Goal: Information Seeking & Learning: Learn about a topic

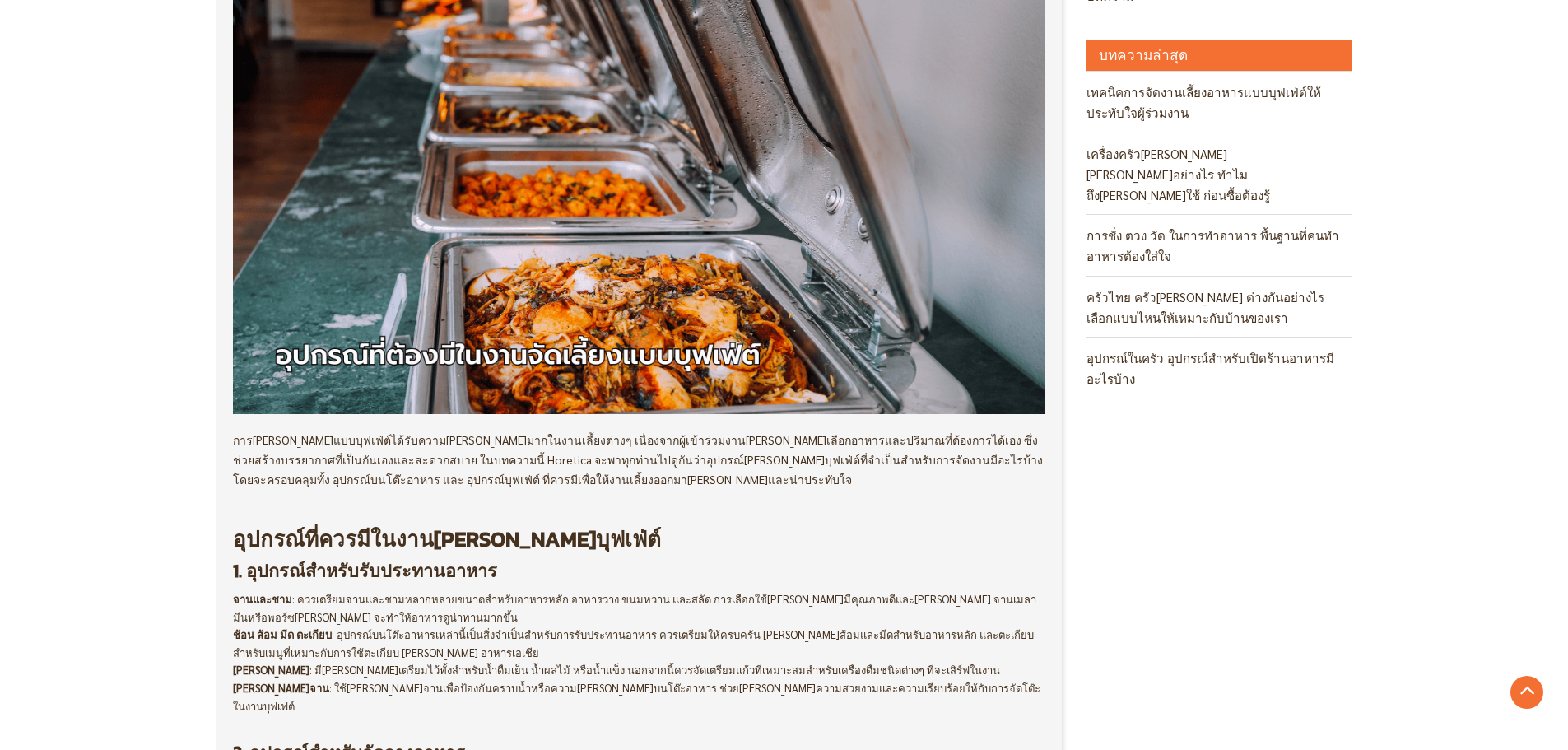
scroll to position [94, 0]
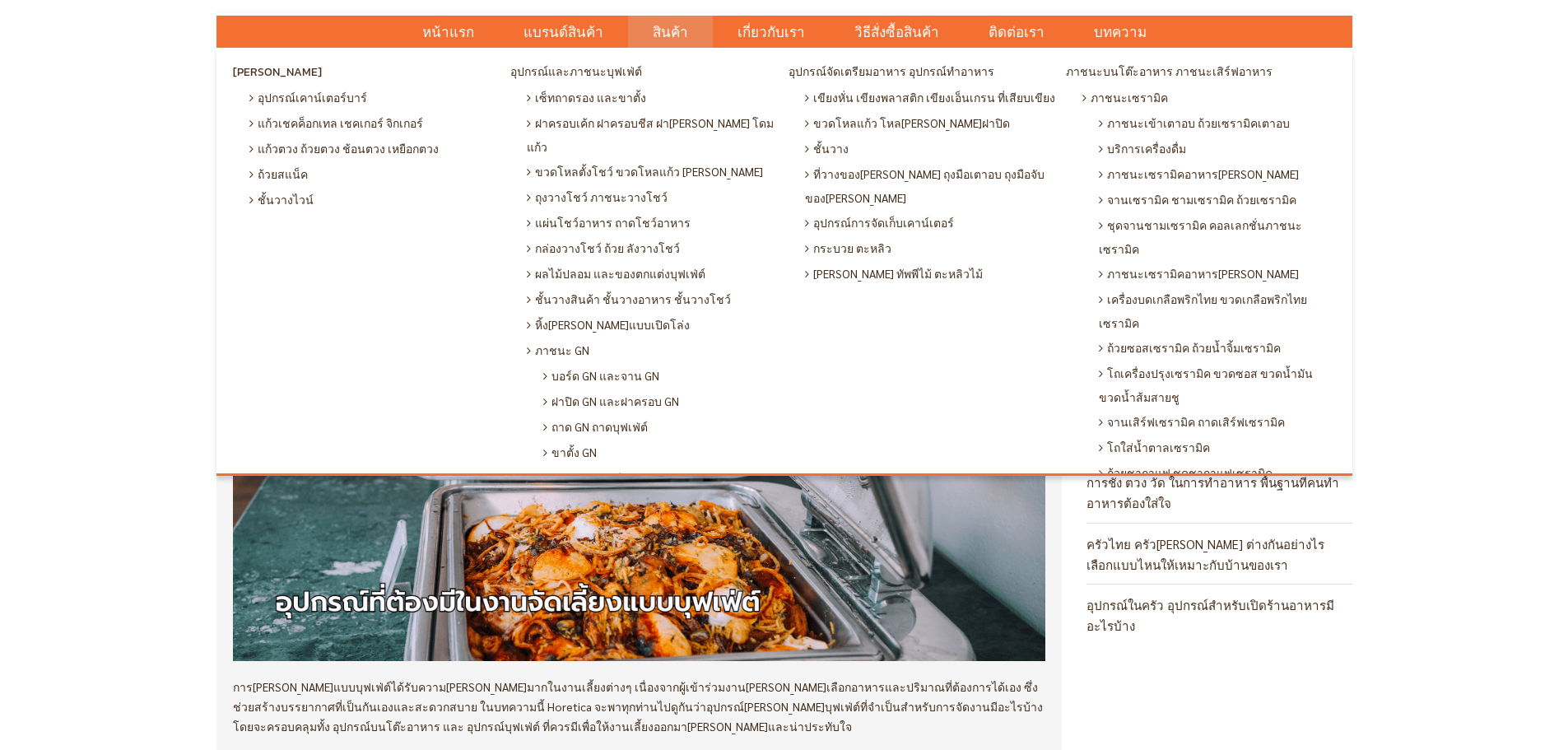
click at [676, 35] on span "สินค้า" at bounding box center [670, 32] width 36 height 34
click at [608, 67] on span "อุปกรณ์และภาชนะบุฟเฟ่ต์" at bounding box center [576, 72] width 131 height 25
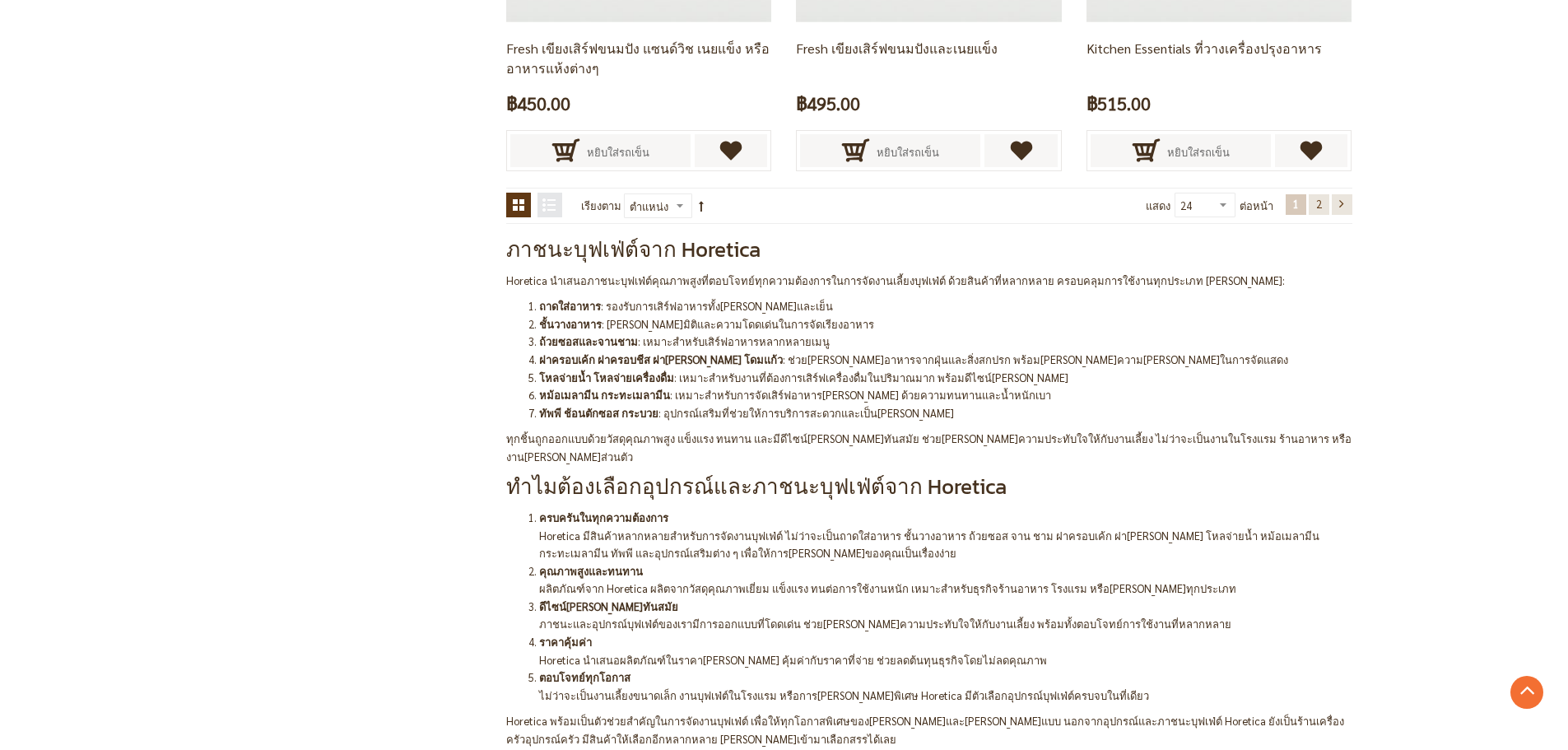
scroll to position [3374, 0]
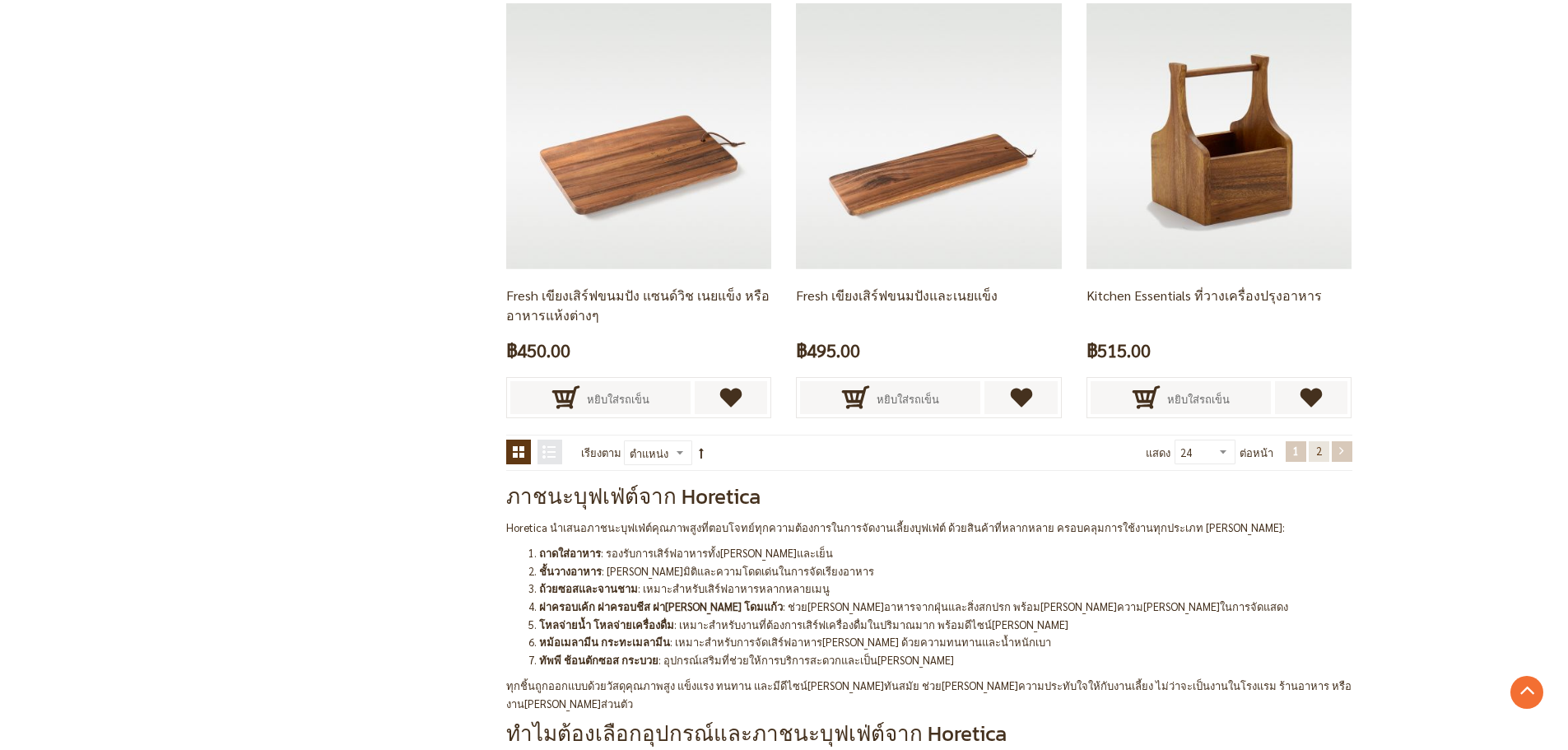
click at [1342, 456] on link "หน้า ถัดไป" at bounding box center [1342, 451] width 21 height 21
